Goal: Task Accomplishment & Management: Manage account settings

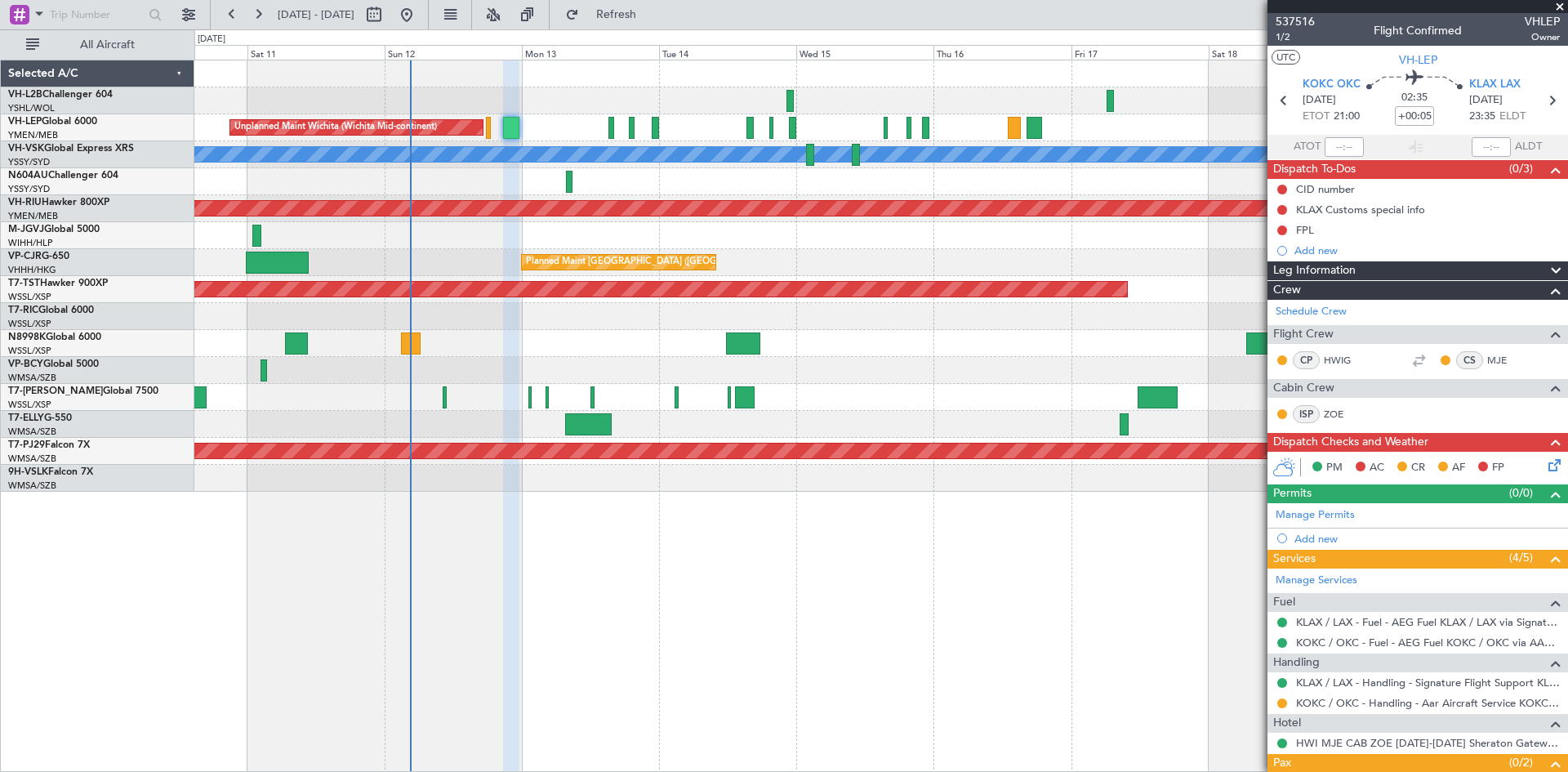
scroll to position [95, 0]
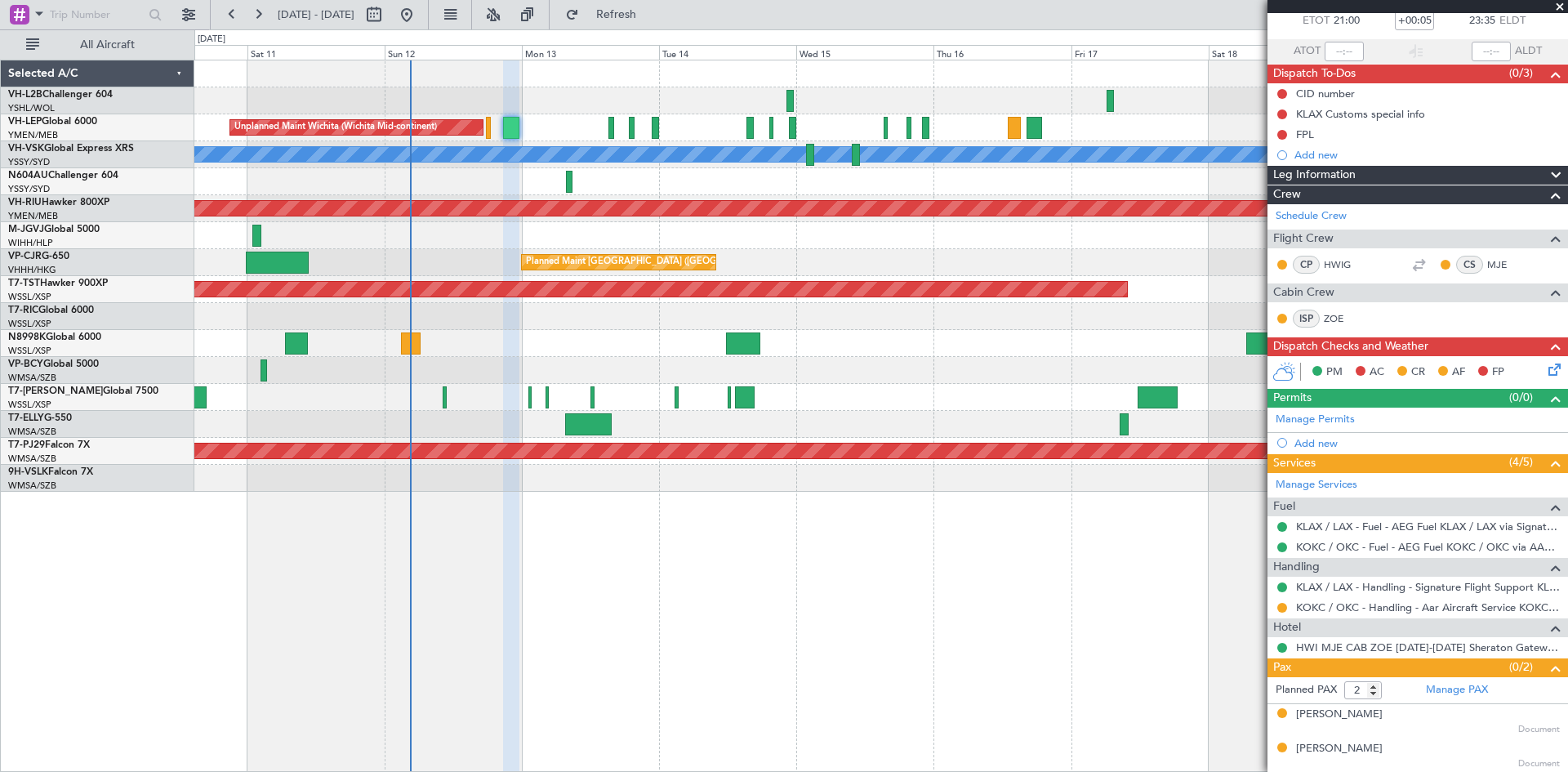
click at [818, 258] on div "Planned Maint [GEOGRAPHIC_DATA] ([GEOGRAPHIC_DATA] Intl)" at bounding box center [881, 263] width 1373 height 27
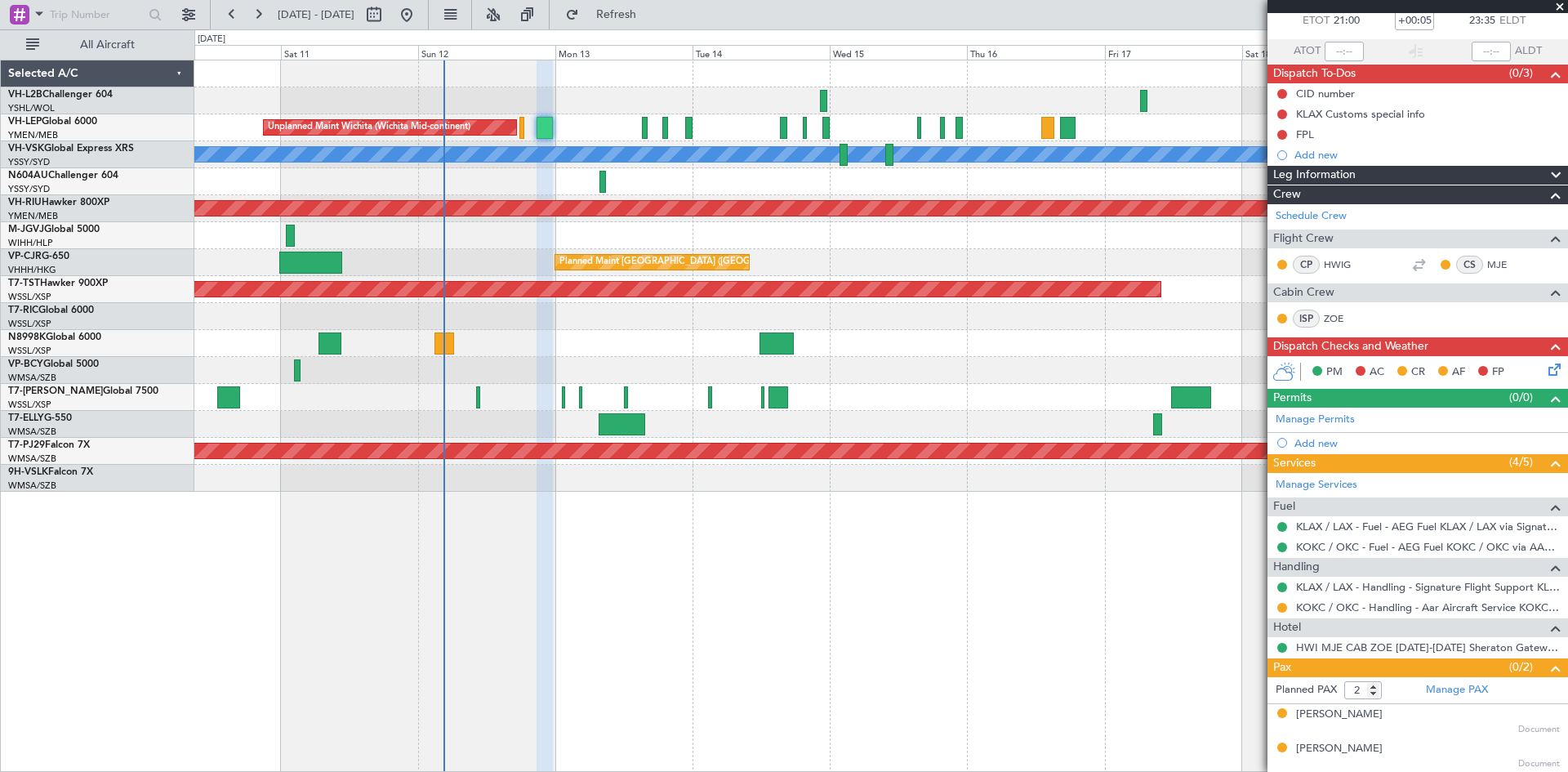
click at [524, 130] on div "Unplanned Maint Wichita (Wichita Mid-continent)" at bounding box center [881, 128] width 1373 height 27
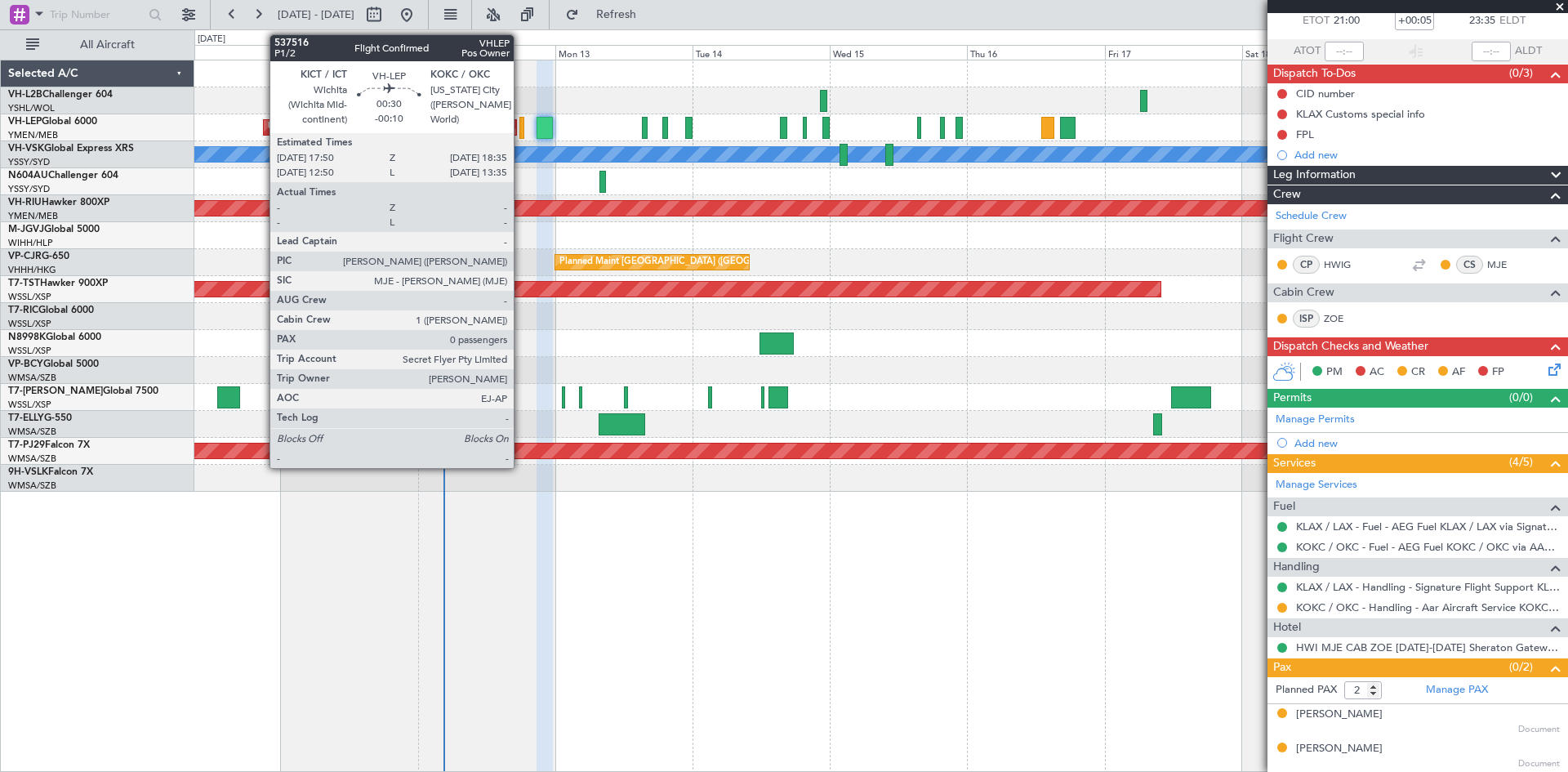
click at [521, 128] on div at bounding box center [521, 128] width 4 height 22
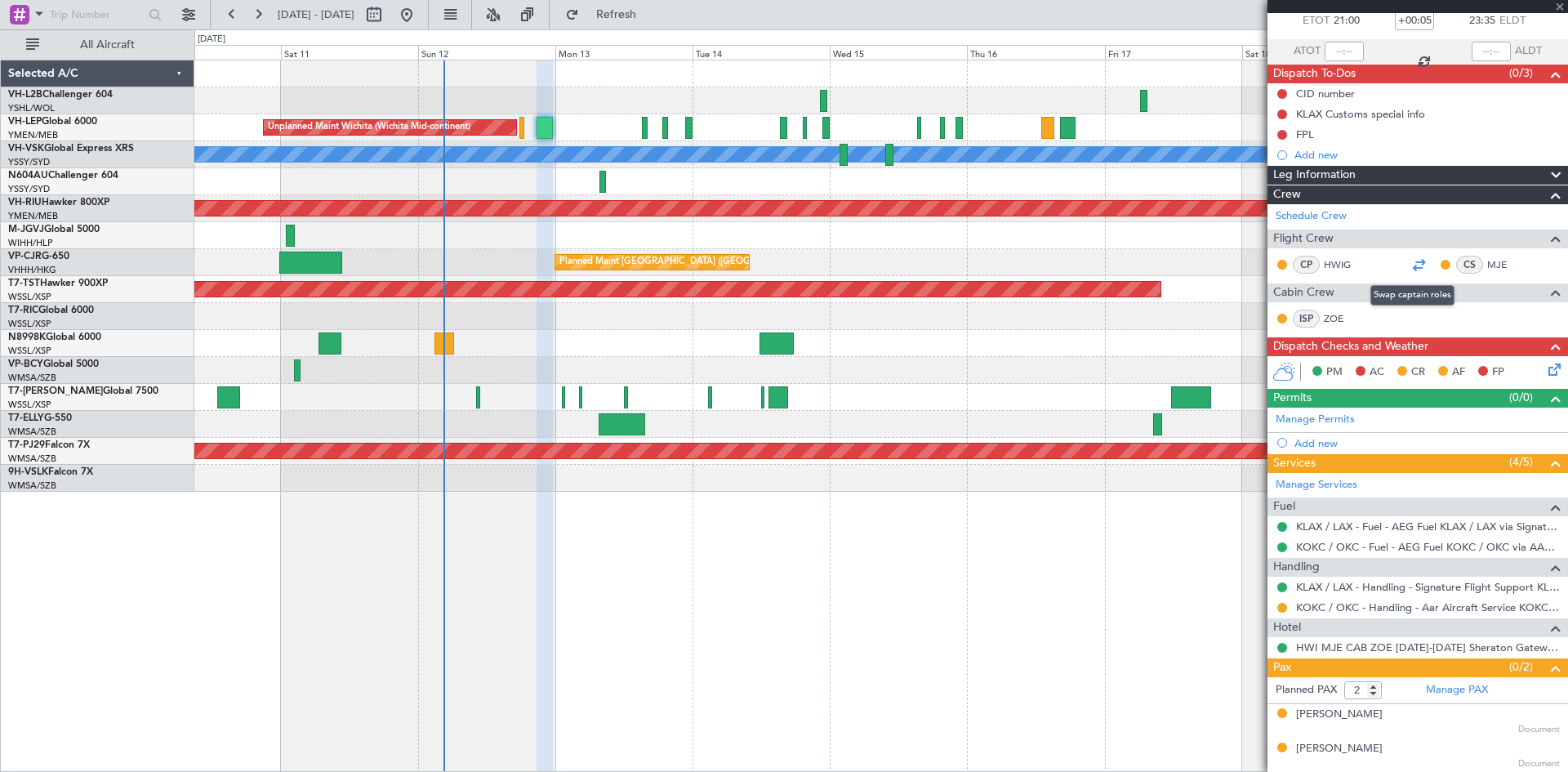
scroll to position [0, 0]
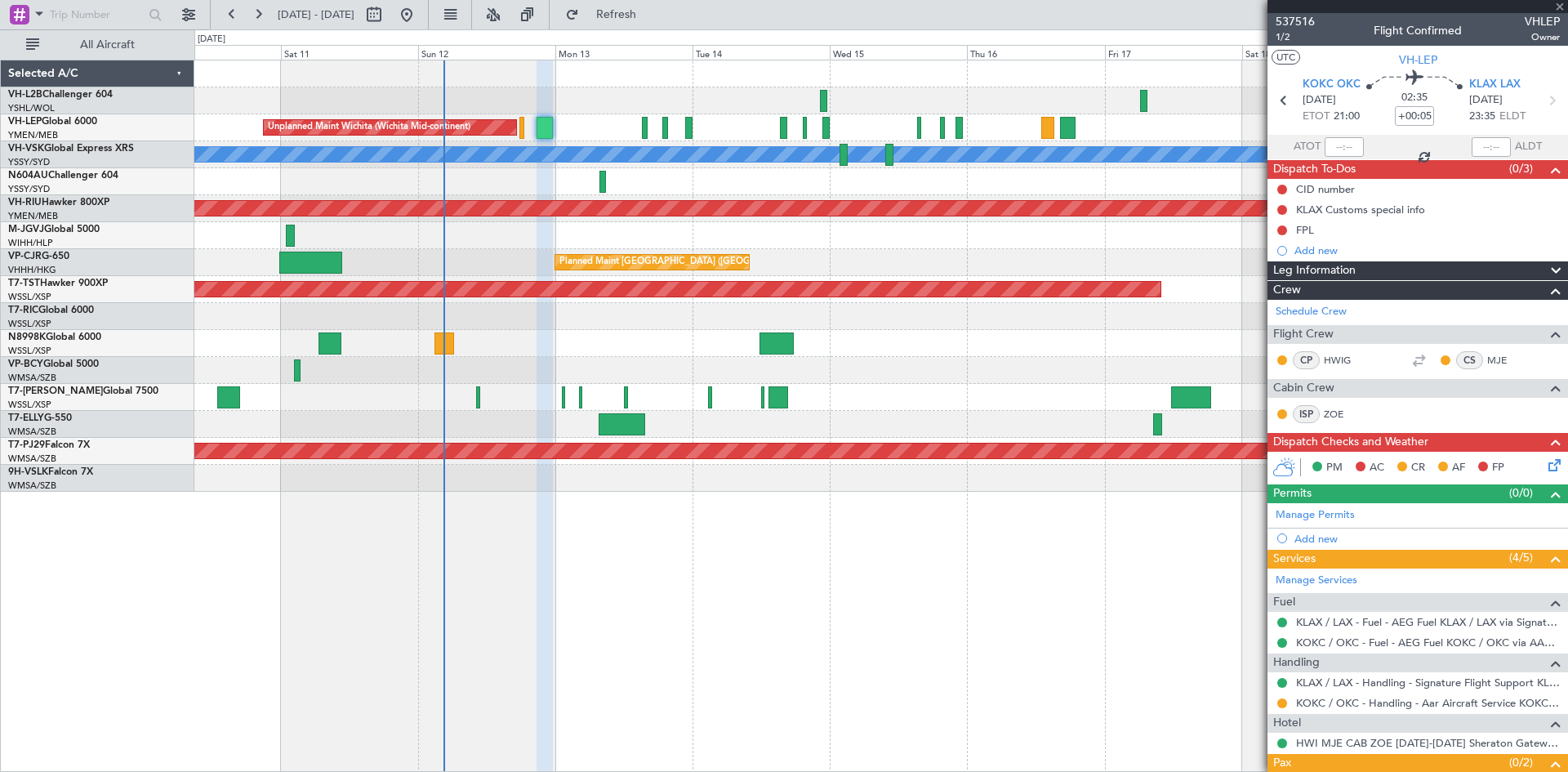
type input "-00:10"
type input "0"
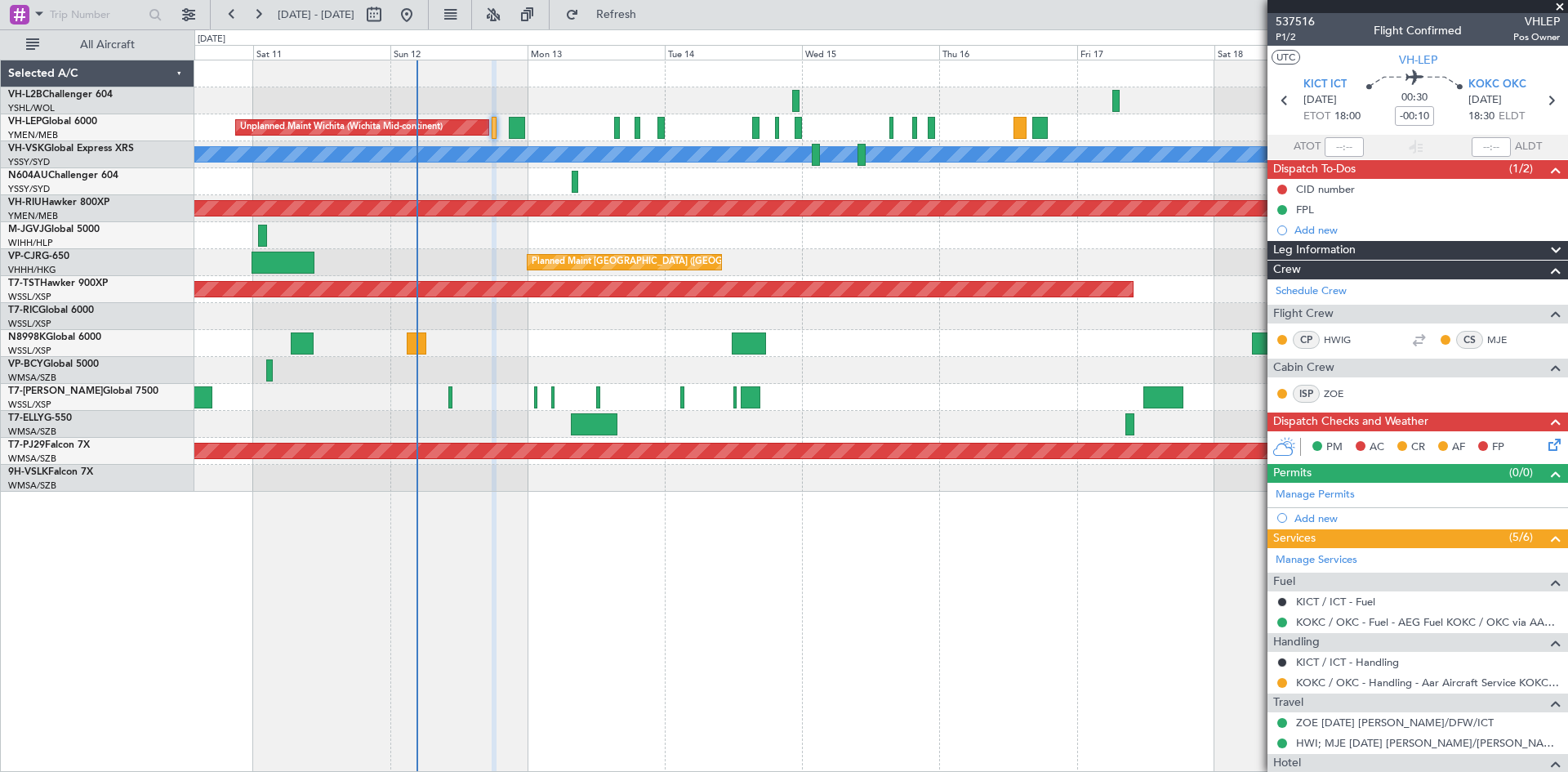
click at [1096, 269] on div "Planned Maint [GEOGRAPHIC_DATA] ([GEOGRAPHIC_DATA] Intl)" at bounding box center [881, 263] width 1373 height 27
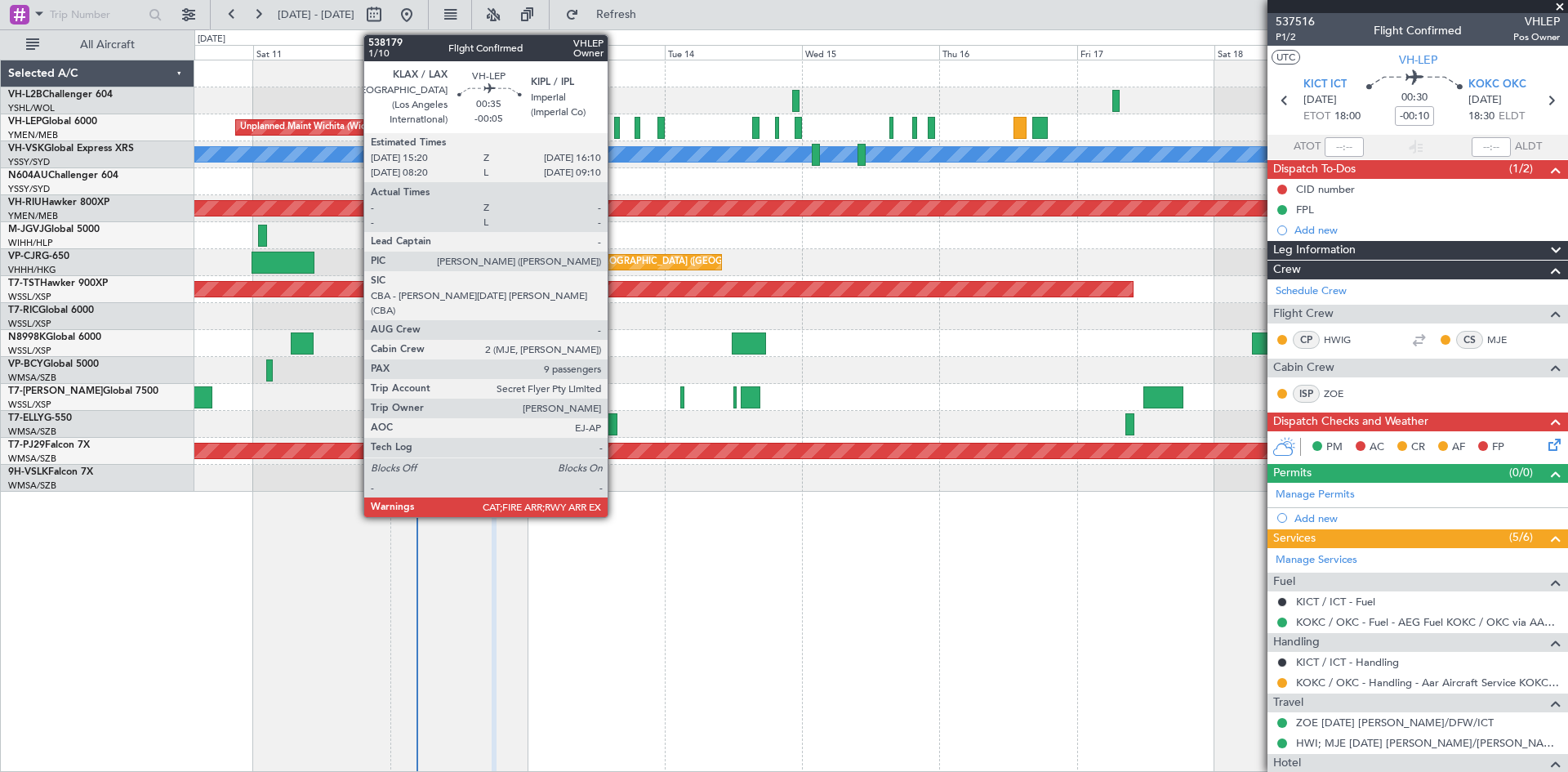
click at [614, 131] on div at bounding box center [615, 128] width 4 height 22
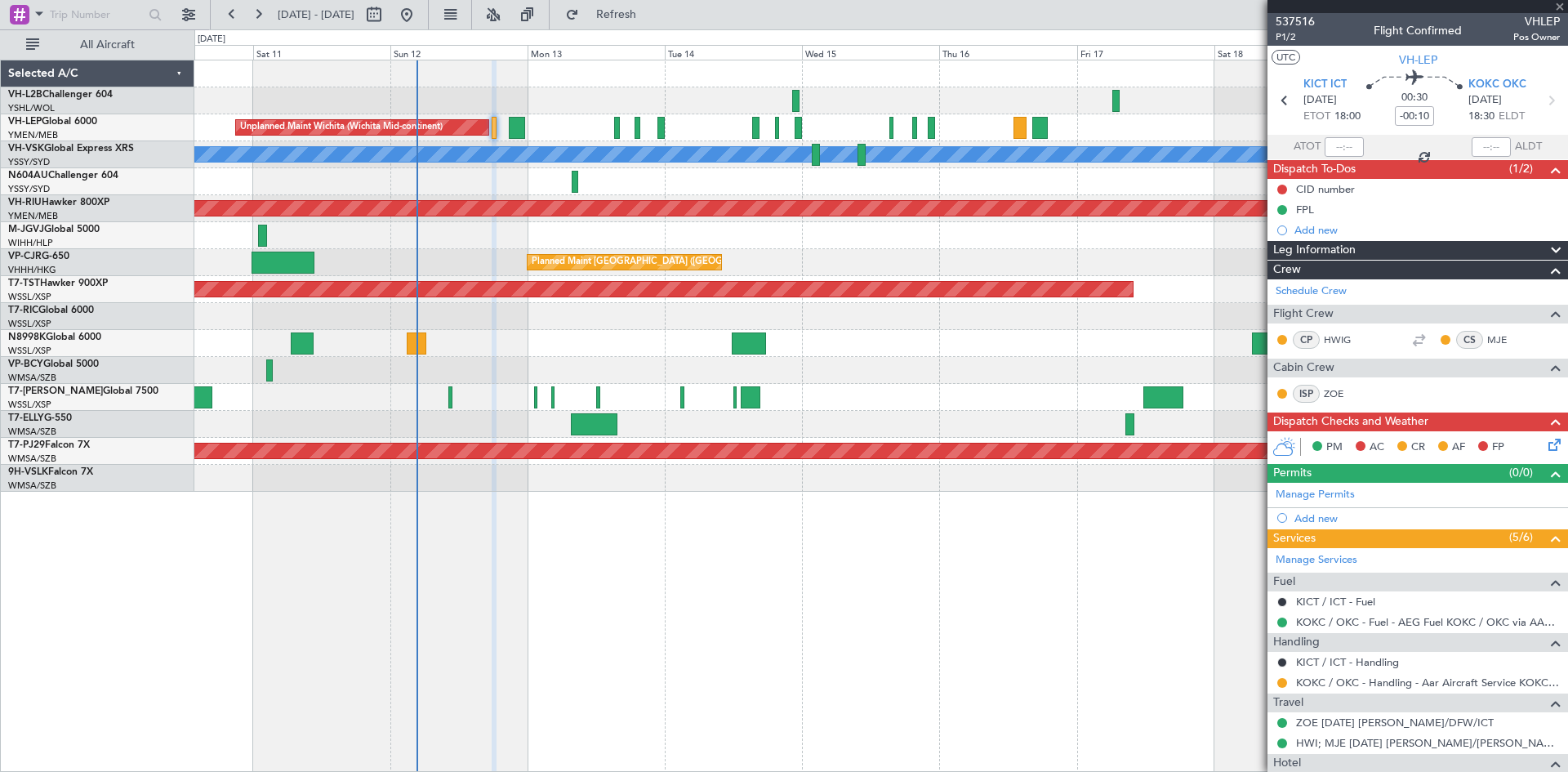
type input "-00:05"
type input "9"
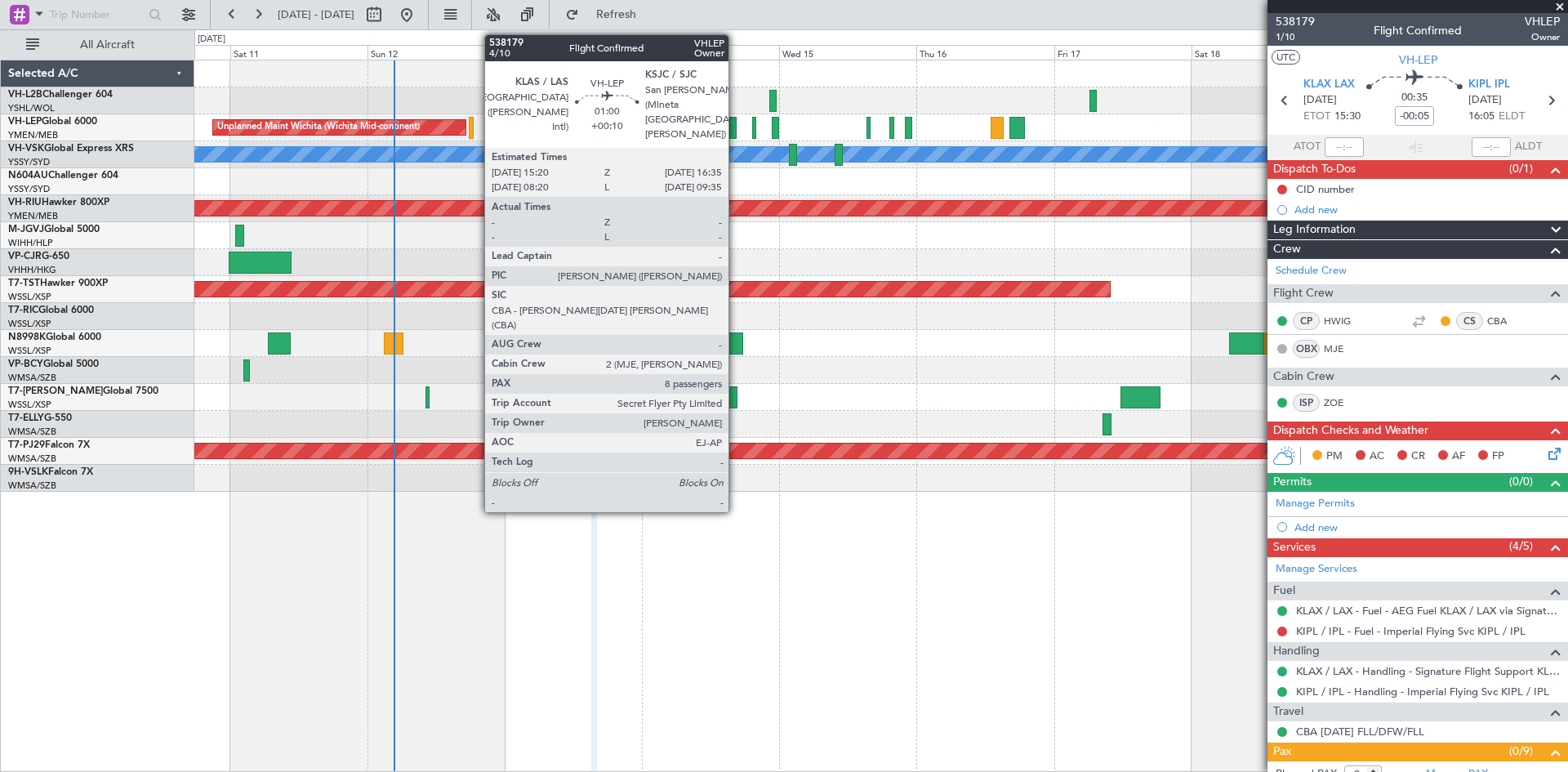
click at [736, 128] on div at bounding box center [732, 128] width 7 height 22
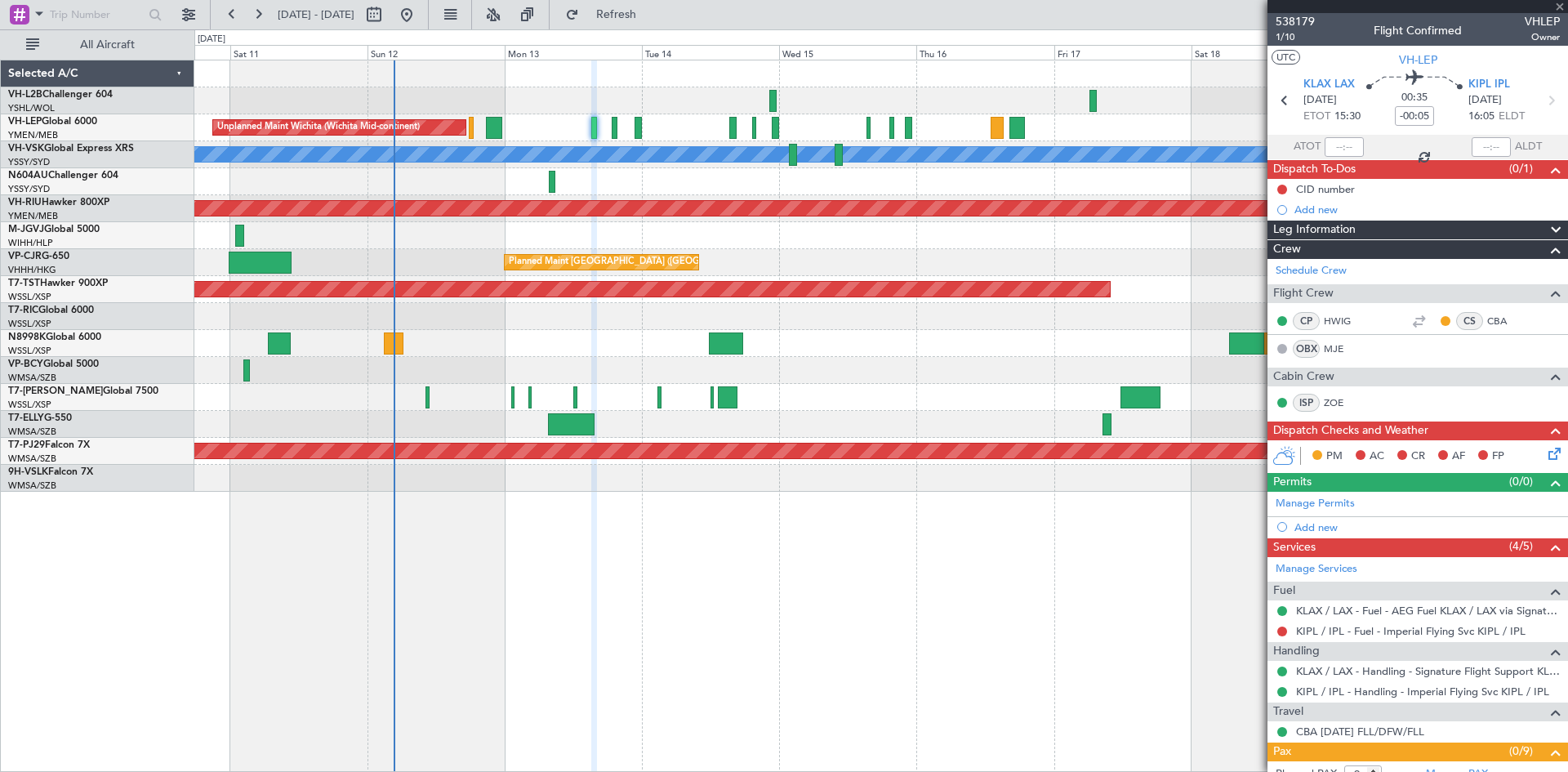
type input "+00:10"
type input "8"
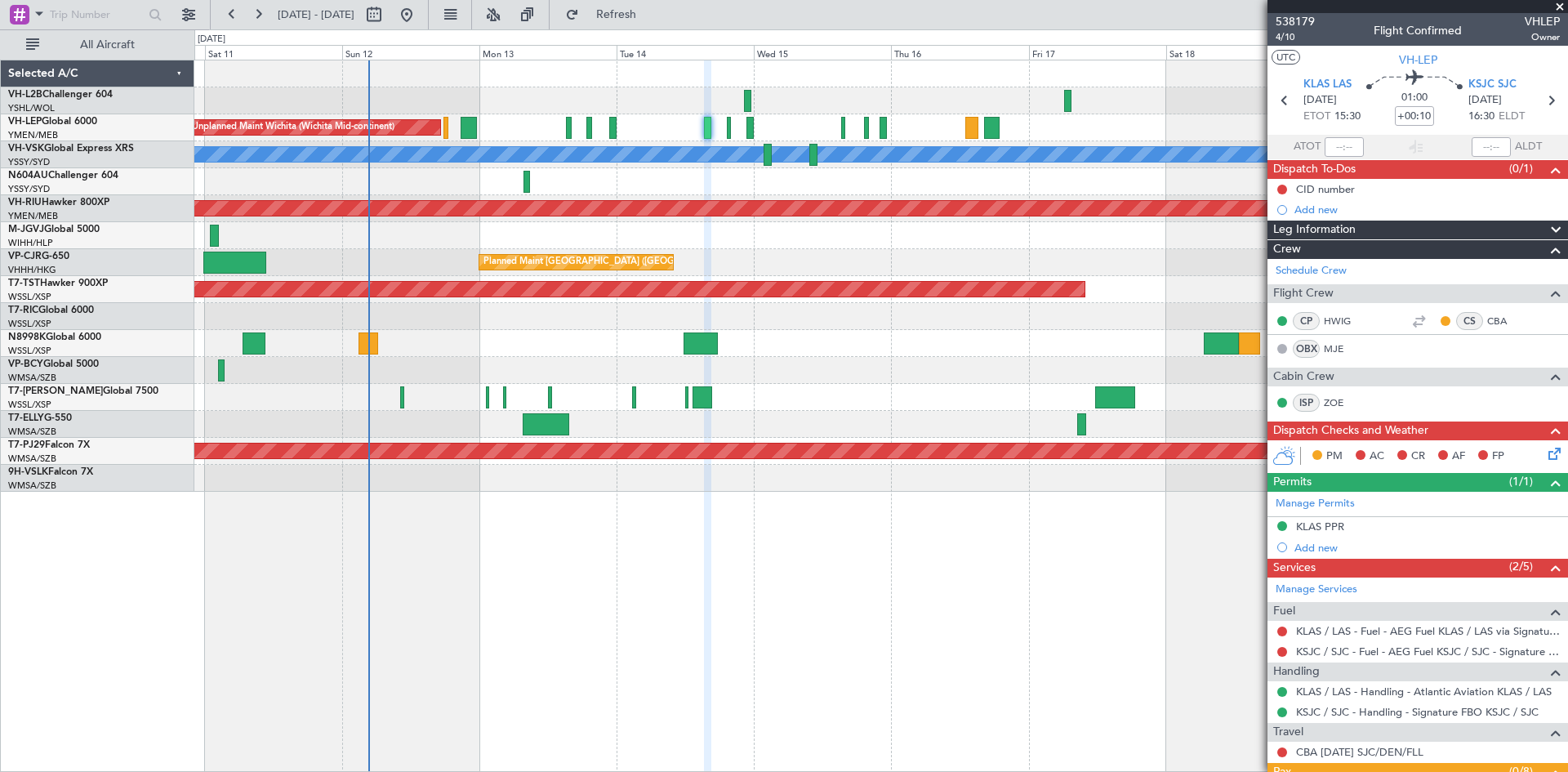
click at [683, 101] on div at bounding box center [881, 101] width 1373 height 27
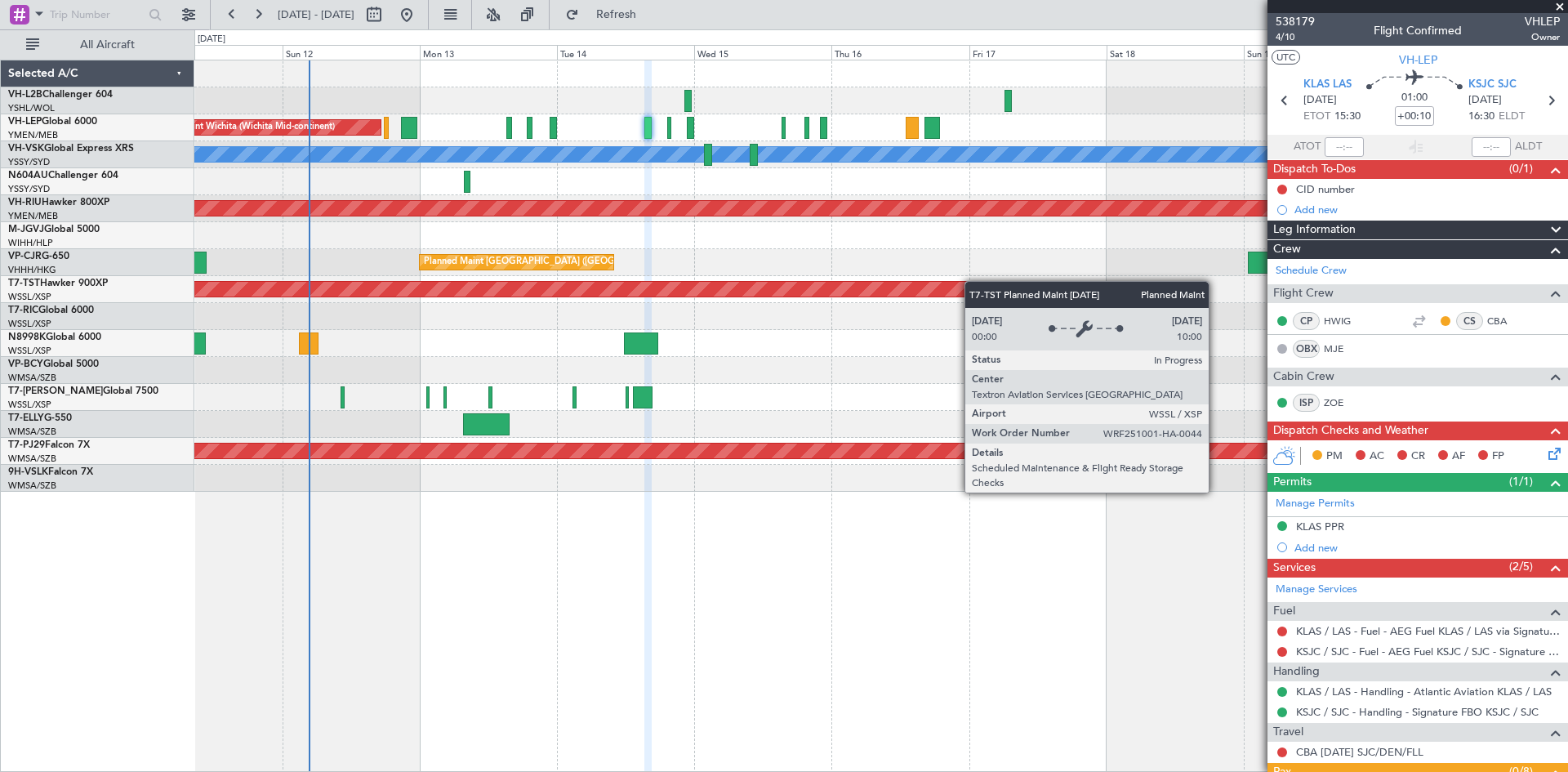
click at [940, 293] on div "Unplanned Maint Wichita (Wichita Mid-continent) [PERSON_NAME] Unplanned Maint S…" at bounding box center [881, 275] width 1373 height 431
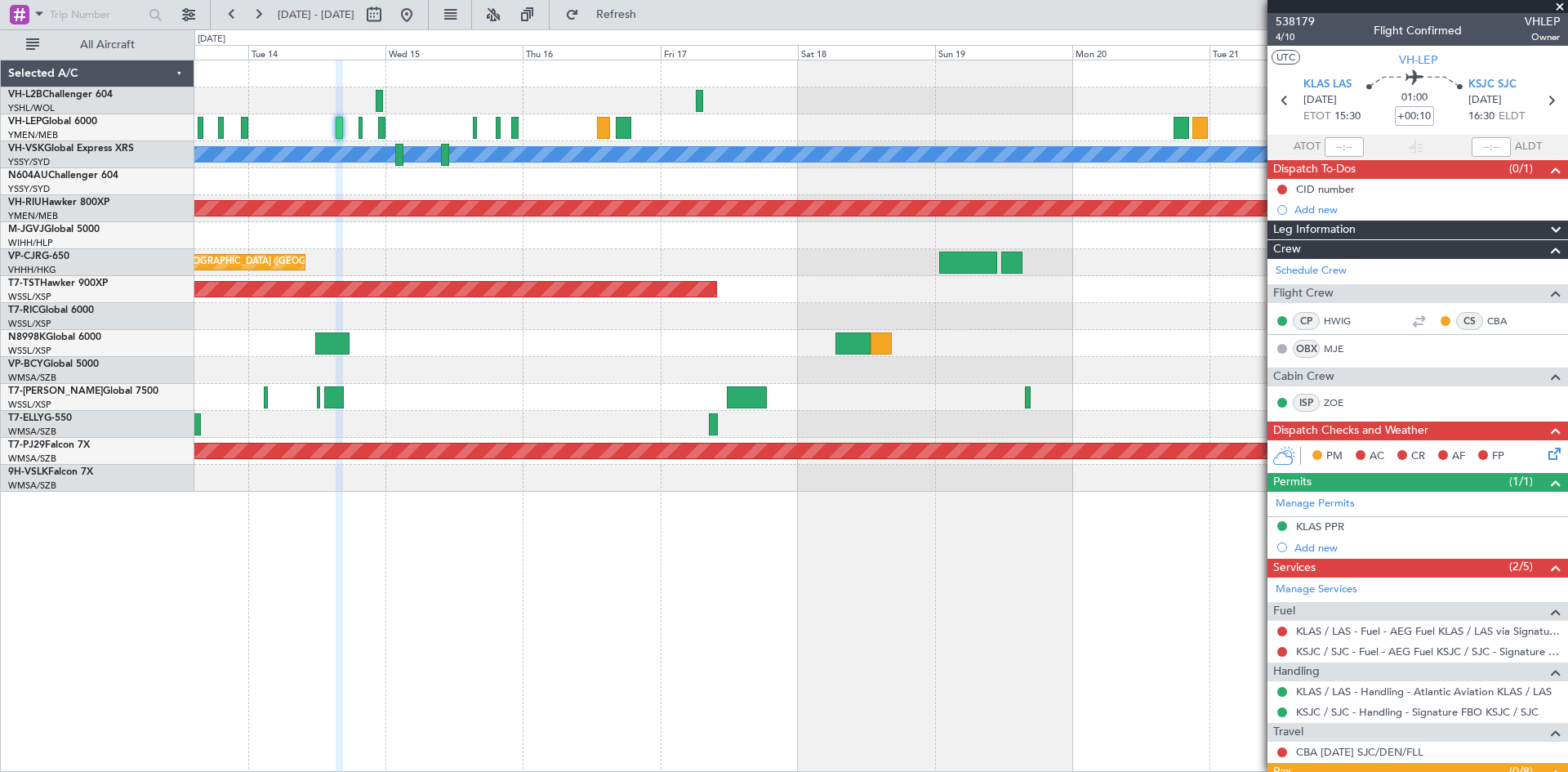
click at [777, 246] on div at bounding box center [881, 236] width 1373 height 27
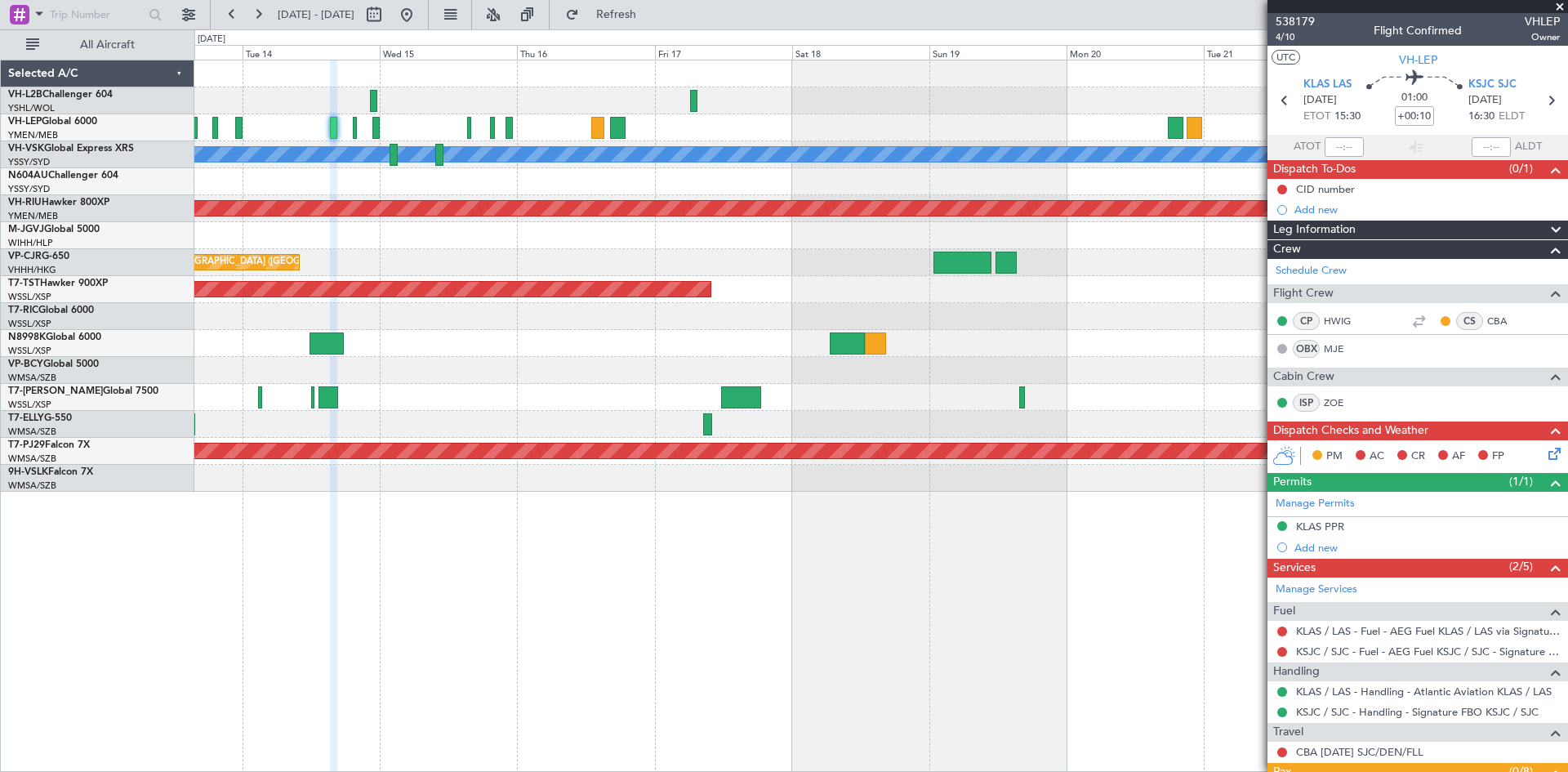
click at [997, 509] on div "Unplanned Maint Wichita (Wichita Mid-continent) [PERSON_NAME] Planned Maint [GE…" at bounding box center [881, 415] width 1374 height 712
